Goal: Obtain resource: Download file/media

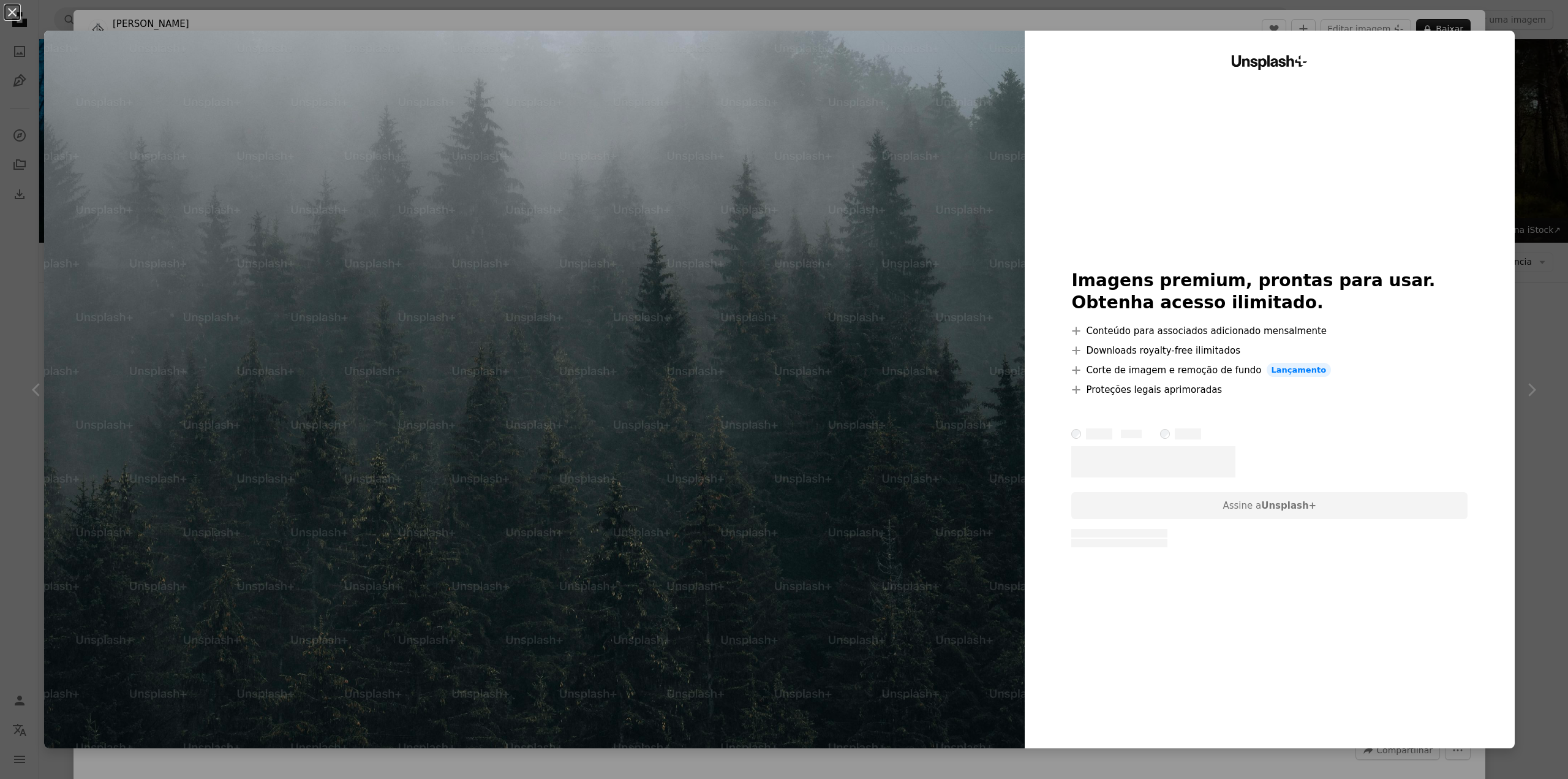
scroll to position [674, 0]
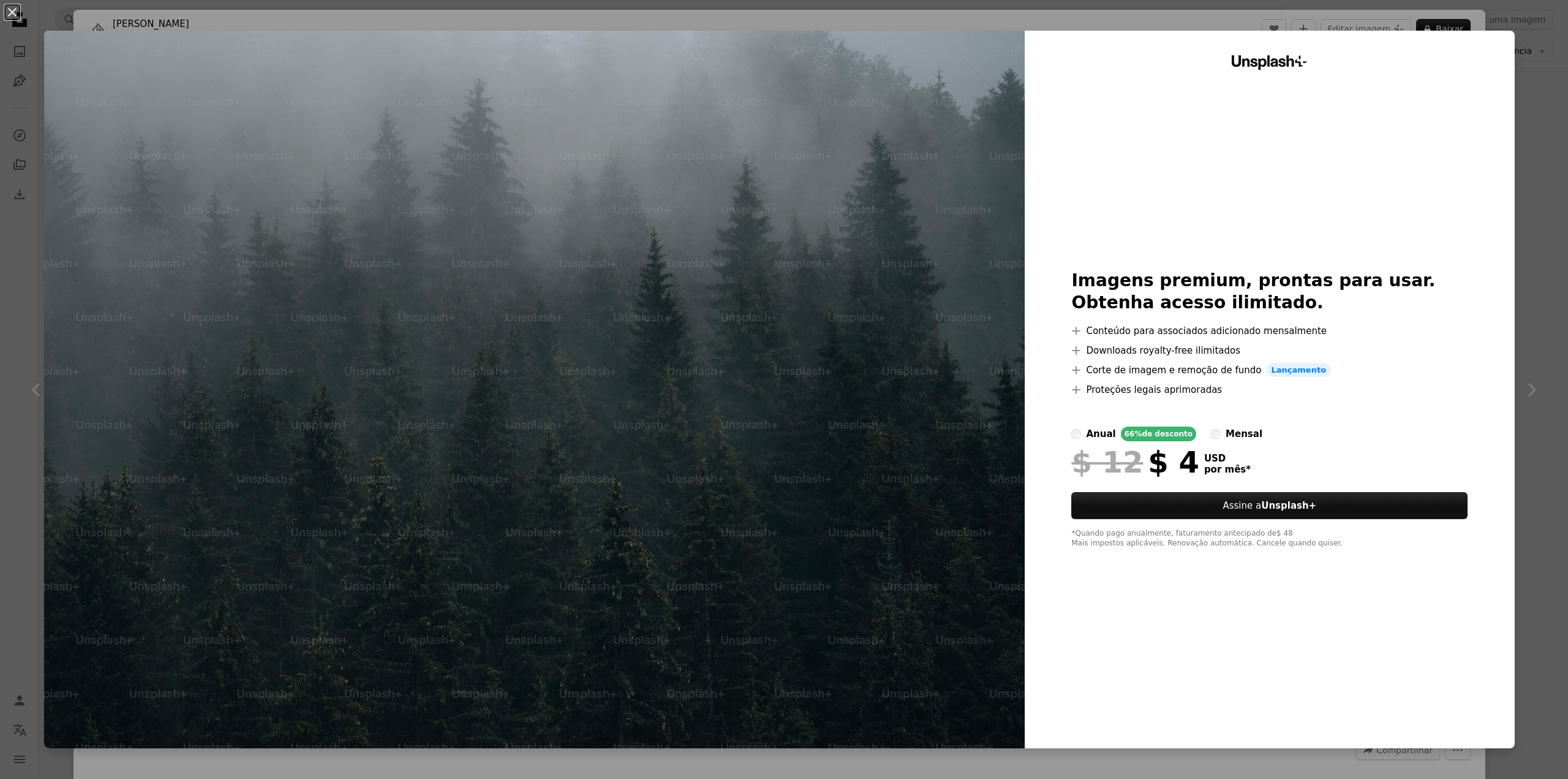
drag, startPoint x: 0, startPoint y: 309, endPoint x: 21, endPoint y: 1, distance: 308.7
click at [1, 307] on div "An X shape Unsplash+ Imagens premium, prontas para usar. Obtenha acesso ilimita…" at bounding box center [784, 390] width 1568 height 779
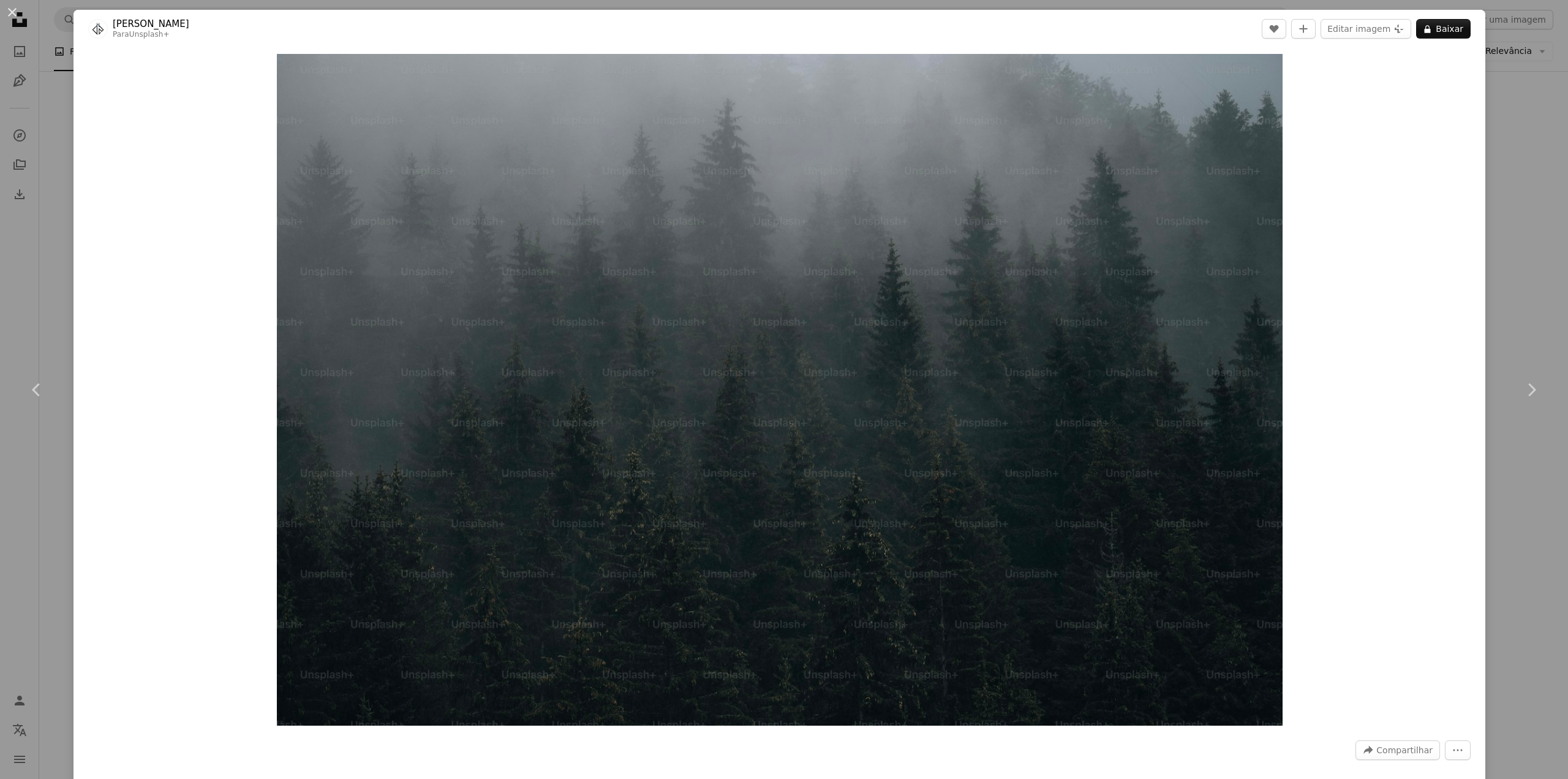
click at [12, 28] on div "An X shape Chevron left Chevron right [PERSON_NAME] Para Unsplash+ A heart A pl…" at bounding box center [784, 390] width 1568 height 779
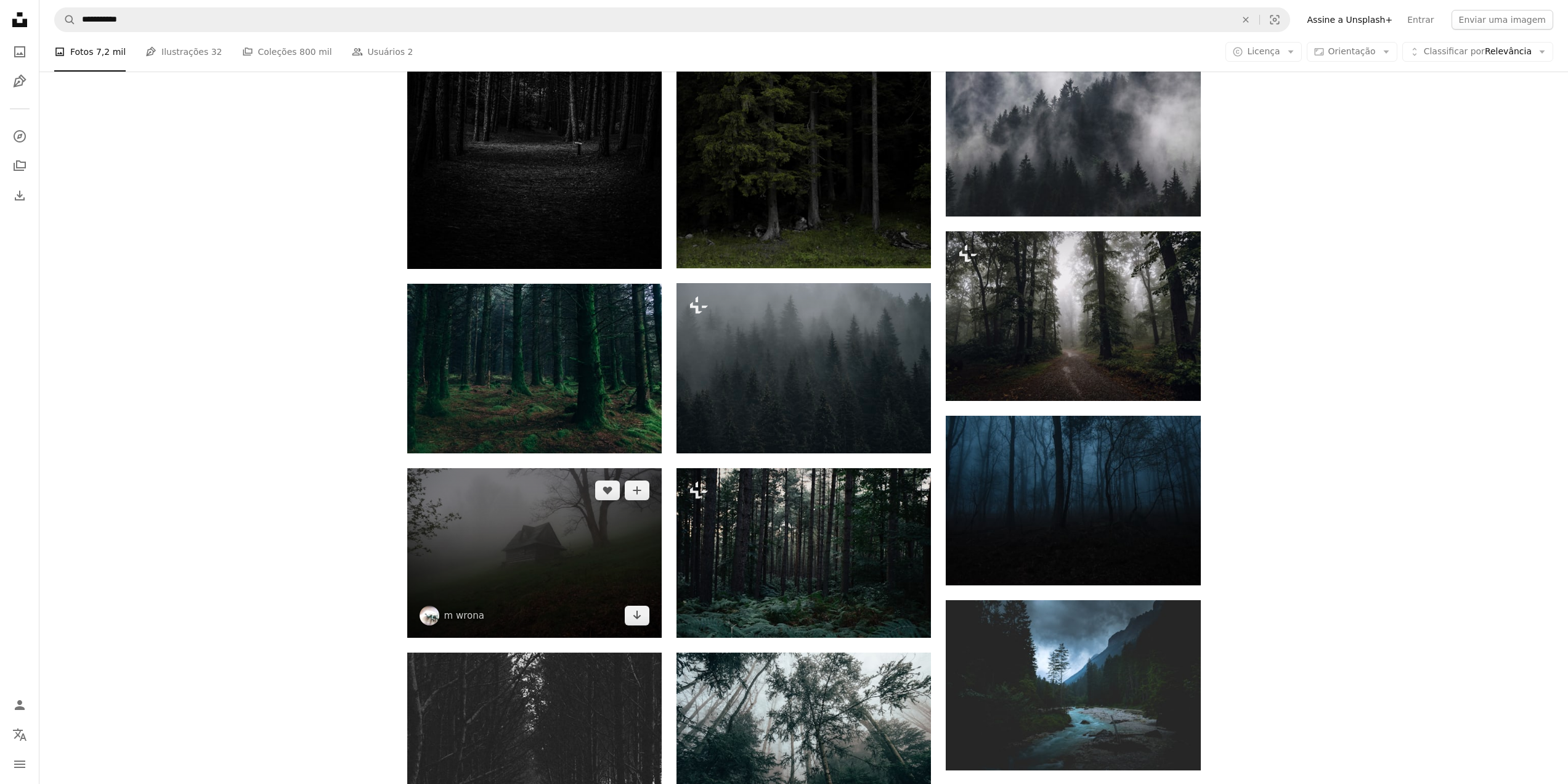
click at [516, 528] on img at bounding box center [534, 552] width 254 height 170
